Goal: Register for event/course

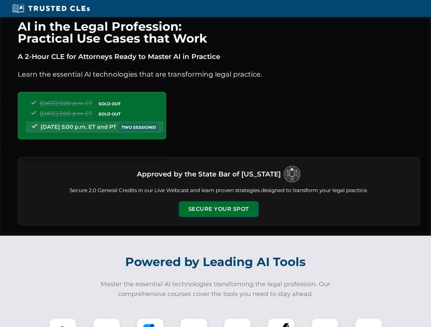
click at [218, 209] on button "Secure Your Spot" at bounding box center [219, 210] width 80 height 16
click at [63, 323] on img at bounding box center [63, 332] width 20 height 20
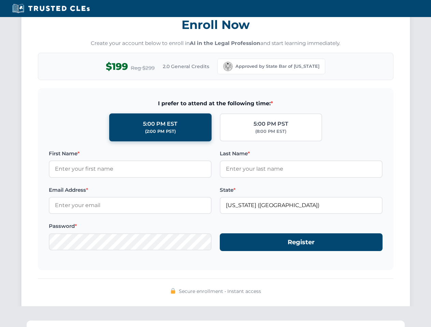
scroll to position [669, 0]
